Goal: Task Accomplishment & Management: Use online tool/utility

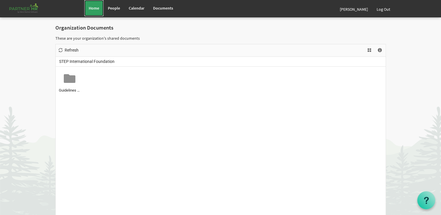
click at [95, 8] on span "Home" at bounding box center [94, 8] width 10 height 5
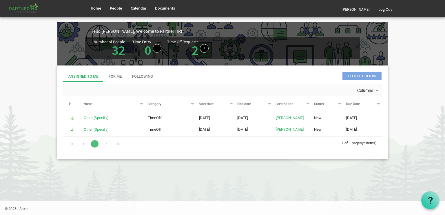
drag, startPoint x: 101, startPoint y: 119, endPoint x: 81, endPoint y: 154, distance: 41.0
click at [81, 154] on div "Clear all filters Assigned To Me For Me Following Columns # P Name Category Hou…" at bounding box center [222, 113] width 331 height 94
click at [116, 75] on div "For Me" at bounding box center [115, 77] width 13 height 6
click at [138, 76] on div "Following" at bounding box center [142, 77] width 21 height 6
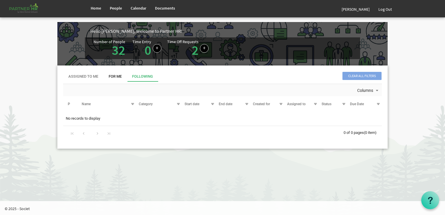
click at [113, 76] on div "For Me" at bounding box center [115, 77] width 13 height 6
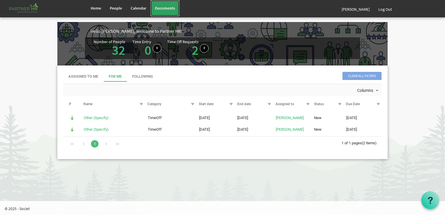
click at [158, 8] on span "Documents" at bounding box center [165, 8] width 20 height 5
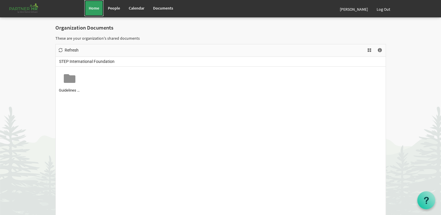
click at [99, 7] on link "Home" at bounding box center [93, 8] width 19 height 16
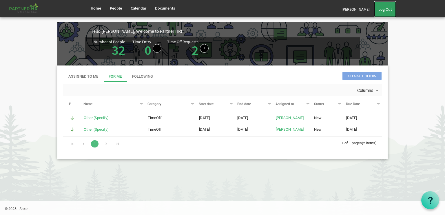
click at [385, 9] on link "Log Out" at bounding box center [385, 9] width 22 height 16
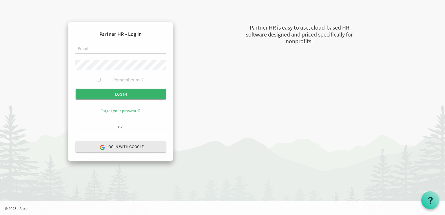
type input "einpn@stepind.org"
click at [99, 79] on input "Remember me?" at bounding box center [99, 80] width 4 height 4
checkbox input "true"
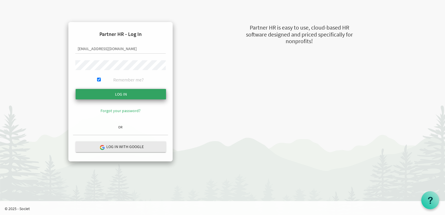
click at [119, 94] on input "submit" at bounding box center [121, 94] width 90 height 10
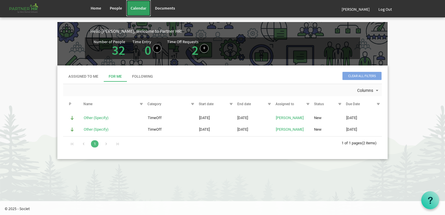
click at [140, 7] on span "Calendar" at bounding box center [139, 8] width 16 height 5
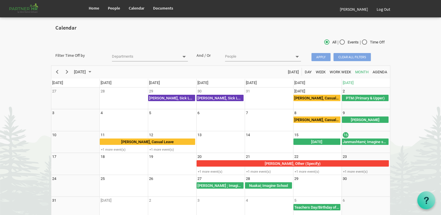
click at [317, 54] on span "Apply" at bounding box center [320, 57] width 19 height 8
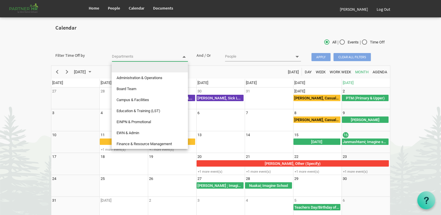
click at [184, 56] on span at bounding box center [184, 56] width 5 height 5
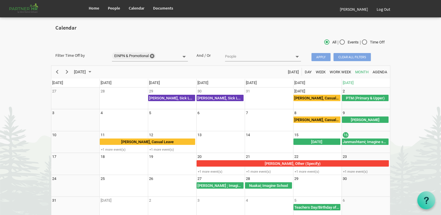
click at [324, 57] on span "Apply" at bounding box center [320, 57] width 19 height 8
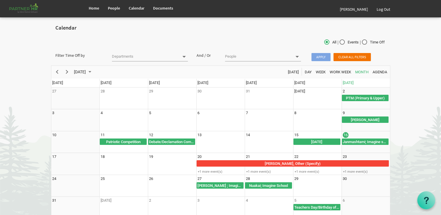
click at [317, 56] on span "Apply" at bounding box center [320, 57] width 19 height 8
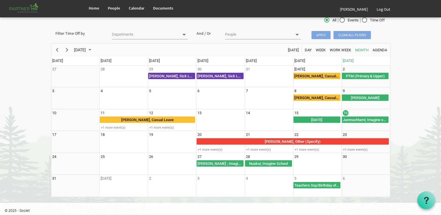
scroll to position [23, 0]
